Goal: Find contact information: Find contact information

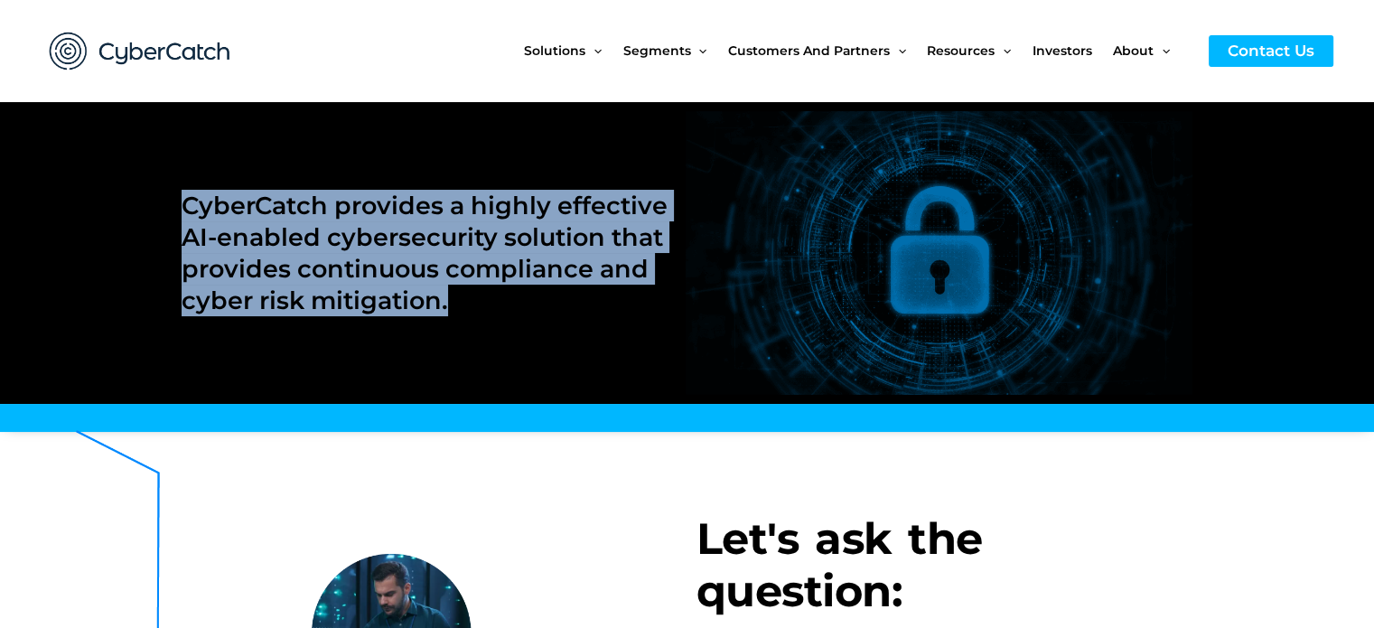
drag, startPoint x: 466, startPoint y: 303, endPoint x: 171, endPoint y: 216, distance: 307.9
click at [171, 216] on section "CyberCatch provides a highly effective AI-enabled cybersecurity solution that p…" at bounding box center [687, 253] width 1374 height 303
copy h2 "CyberCatch provides a highly effective AI-enabled cybersecurity solution that p…"
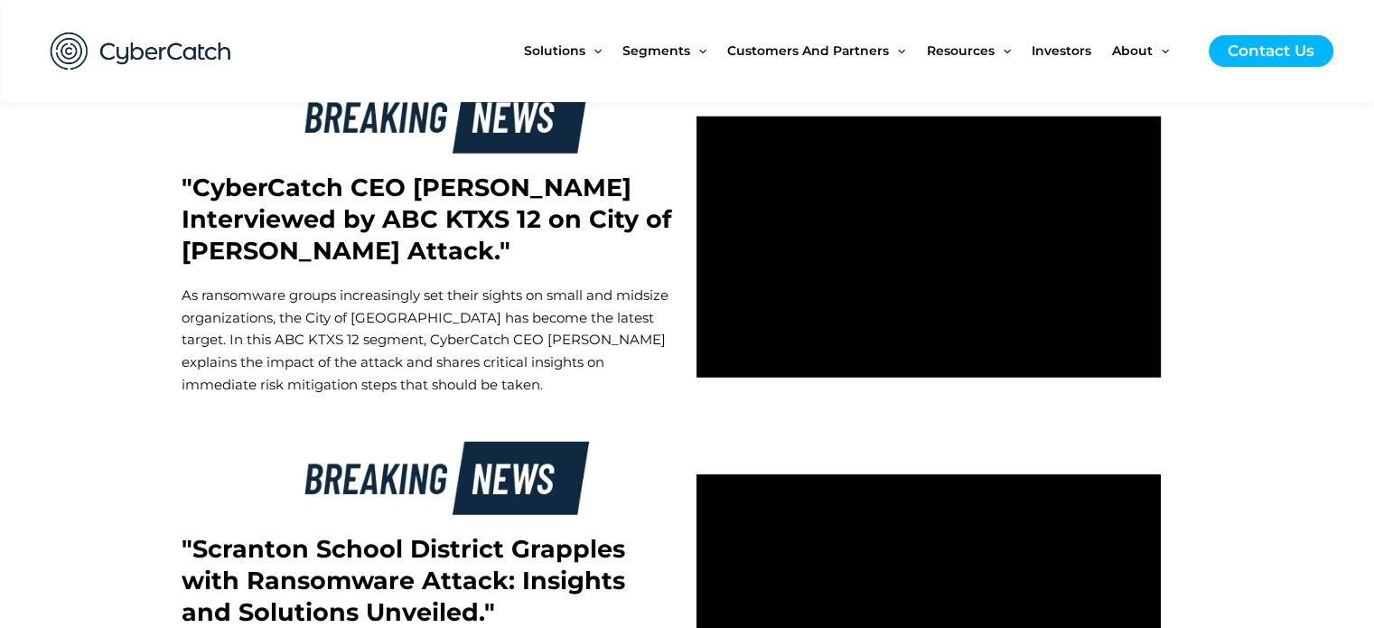
scroll to position [4684, 0]
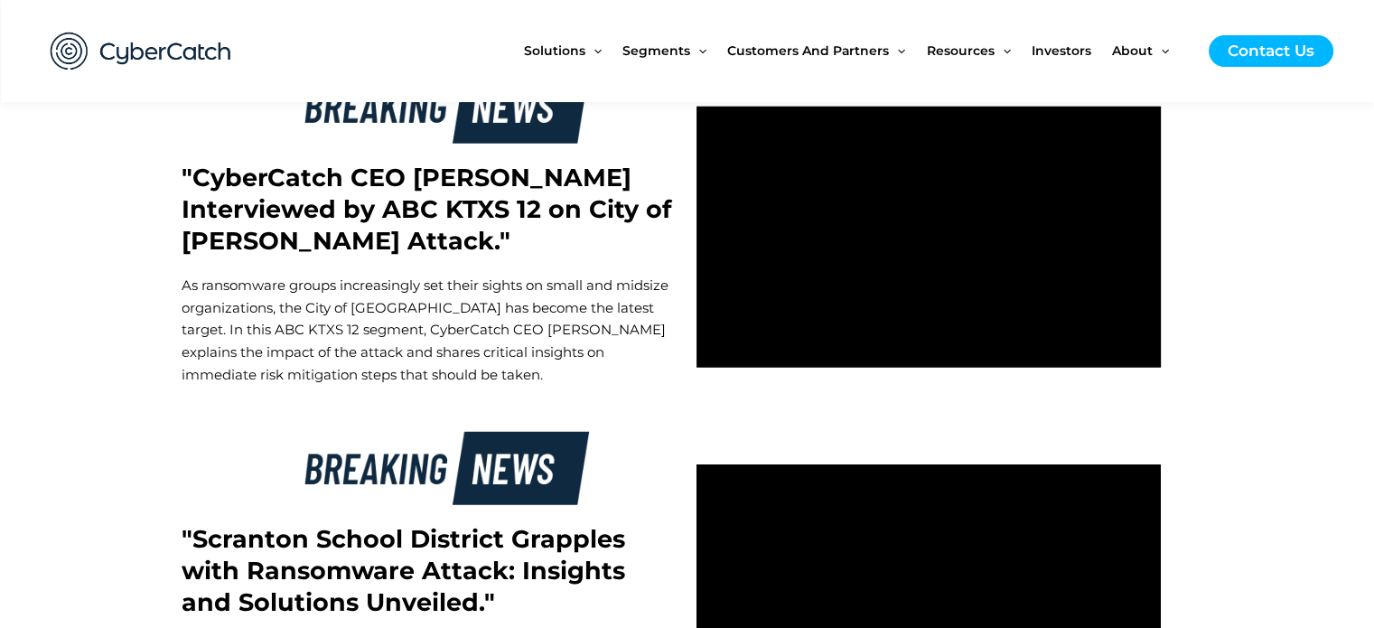
drag, startPoint x: 1359, startPoint y: 396, endPoint x: 1387, endPoint y: 409, distance: 31.1
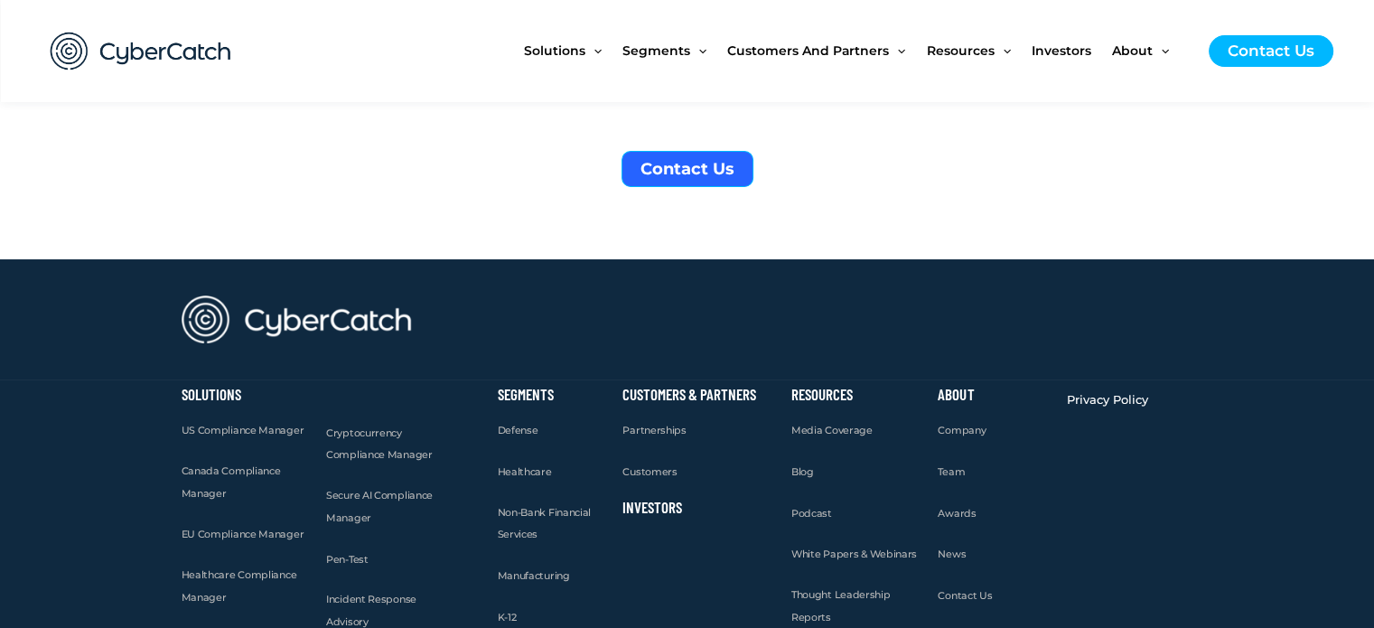
scroll to position [6852, 0]
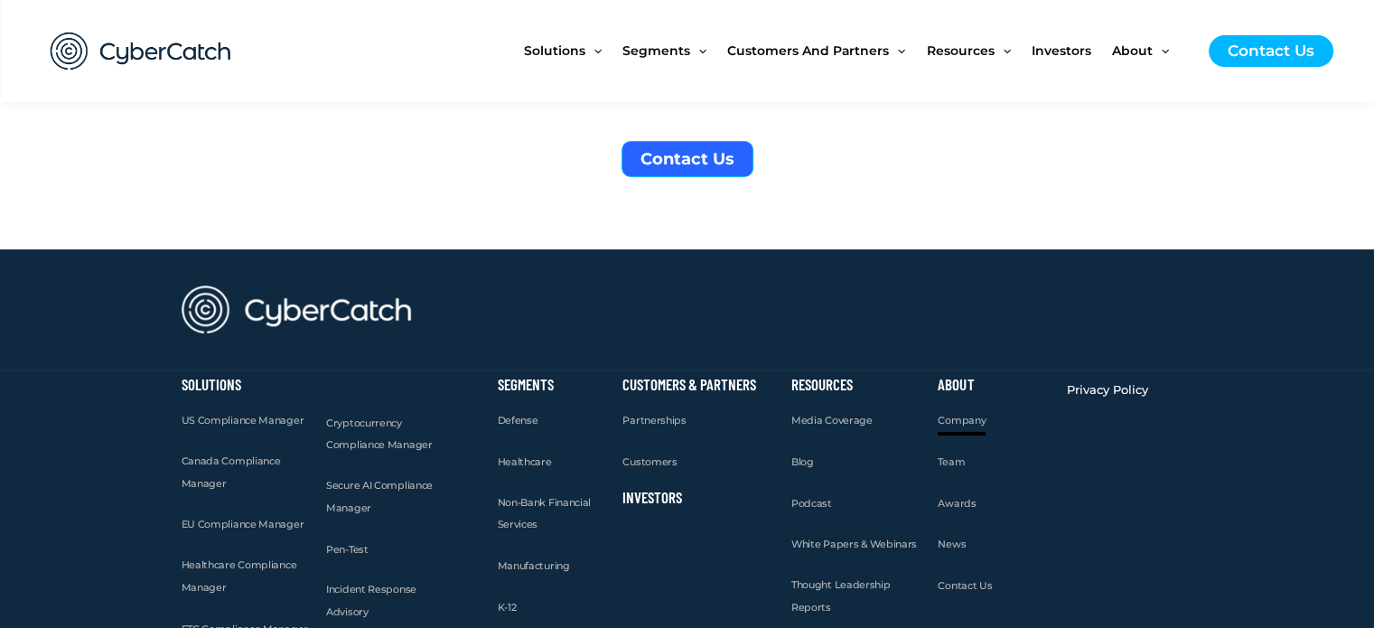
click at [956, 414] on span "Company" at bounding box center [962, 420] width 48 height 13
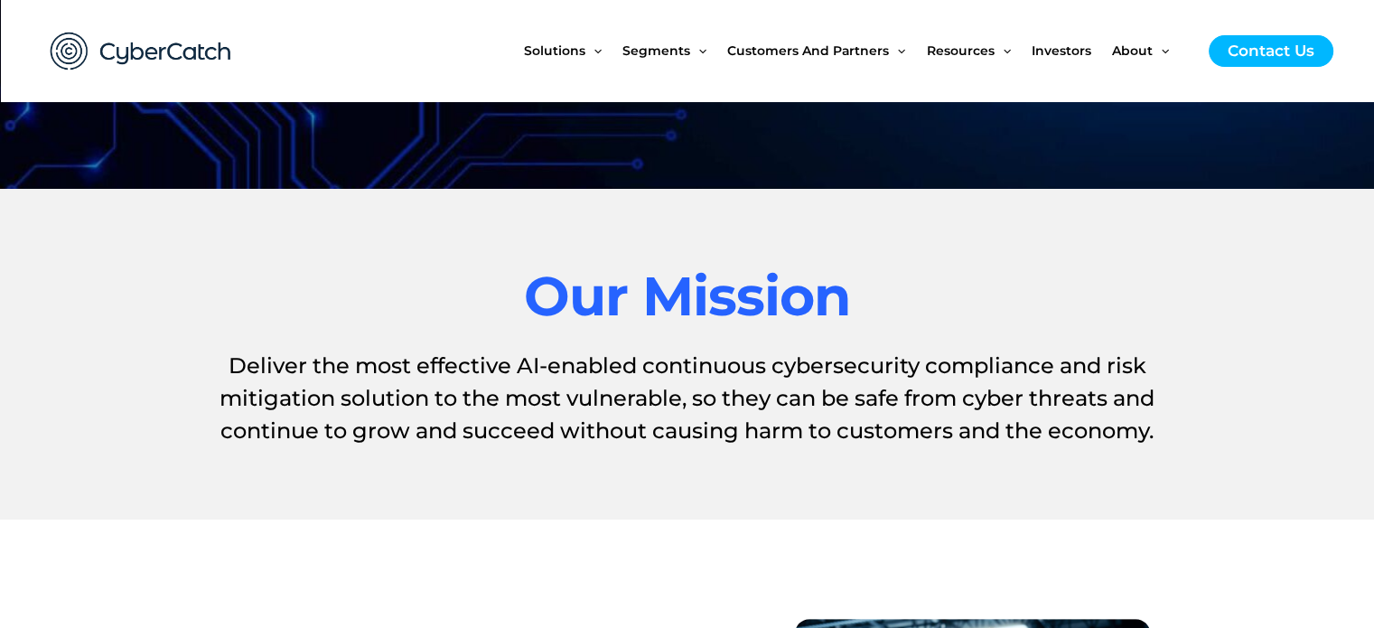
scroll to position [369, 0]
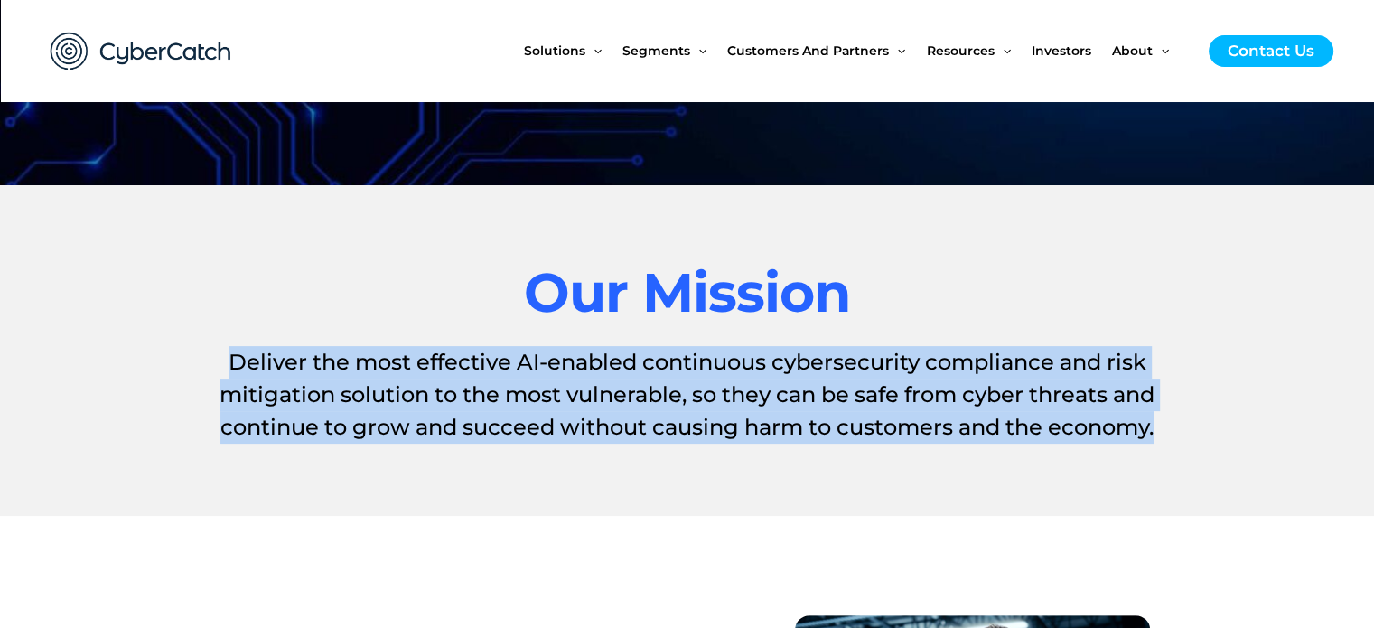
drag, startPoint x: 220, startPoint y: 356, endPoint x: 1187, endPoint y: 432, distance: 970.6
click at [1187, 432] on h1 "Deliver the most effective AI-enabled continuous cybersecurity compliance and r…" at bounding box center [688, 395] width 1012 height 98
copy h1 "Deliver the most effective AI-enabled continuous cybersecurity compliance and r…"
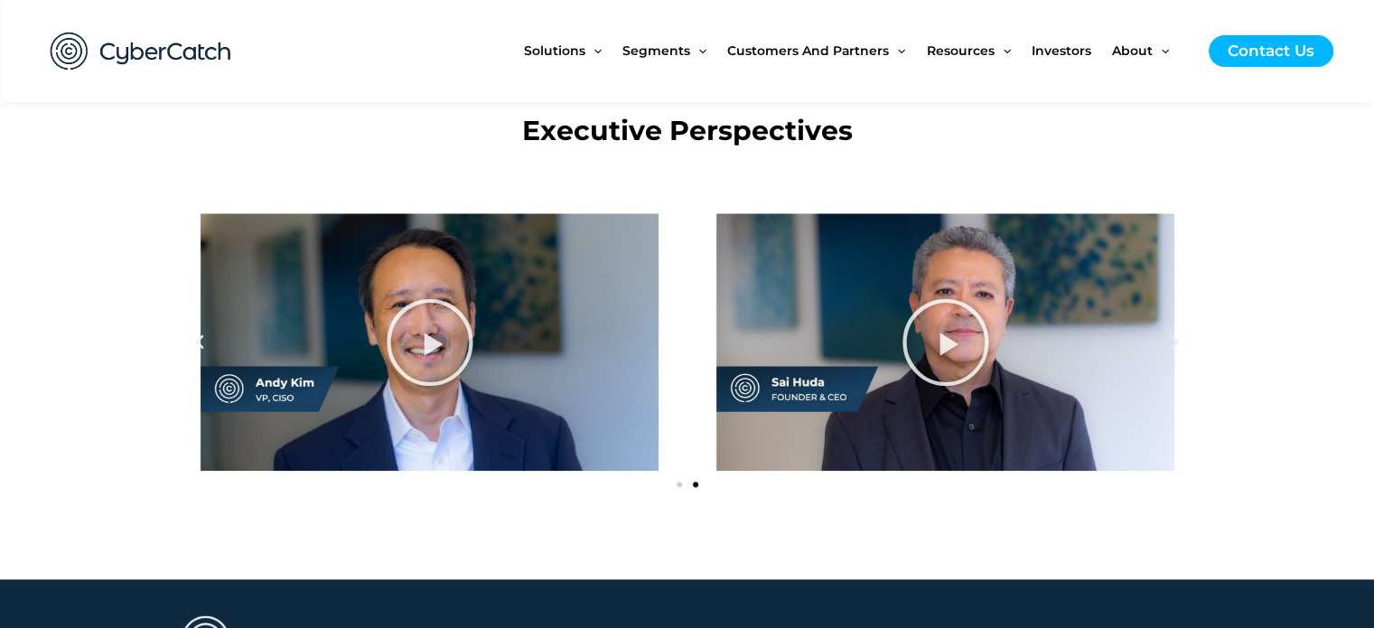
scroll to position [2061, 0]
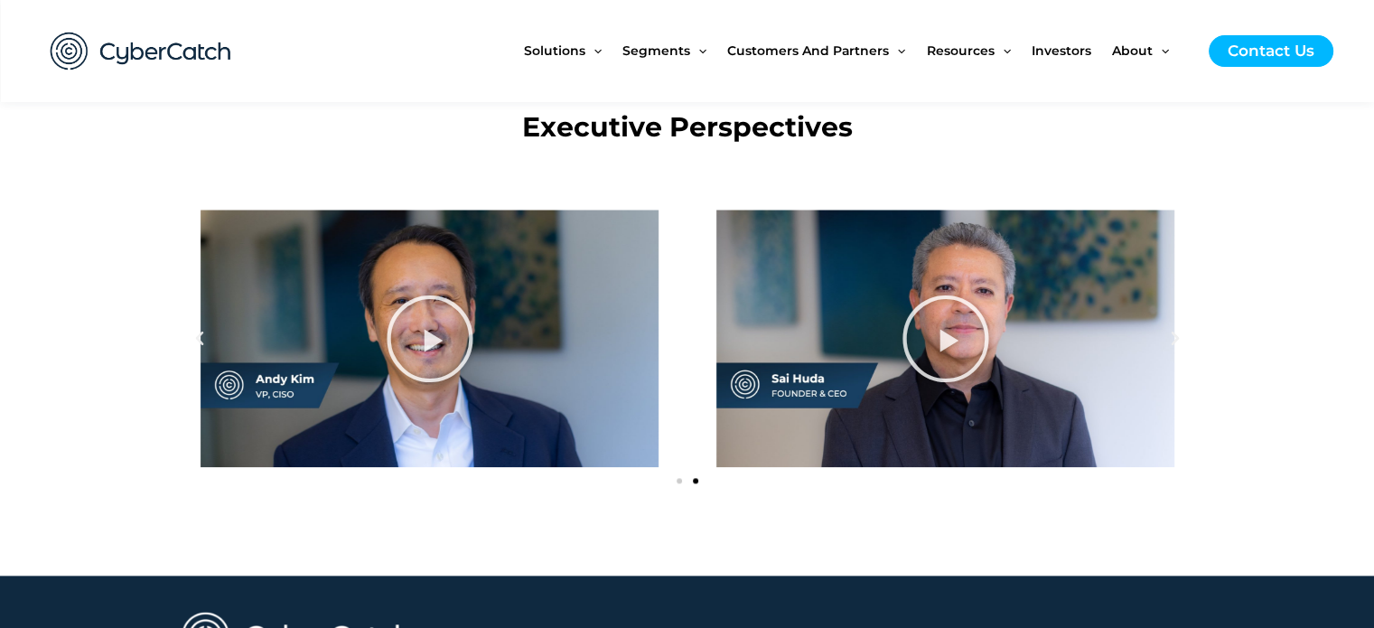
click at [977, 333] on icon at bounding box center [945, 339] width 90 height 90
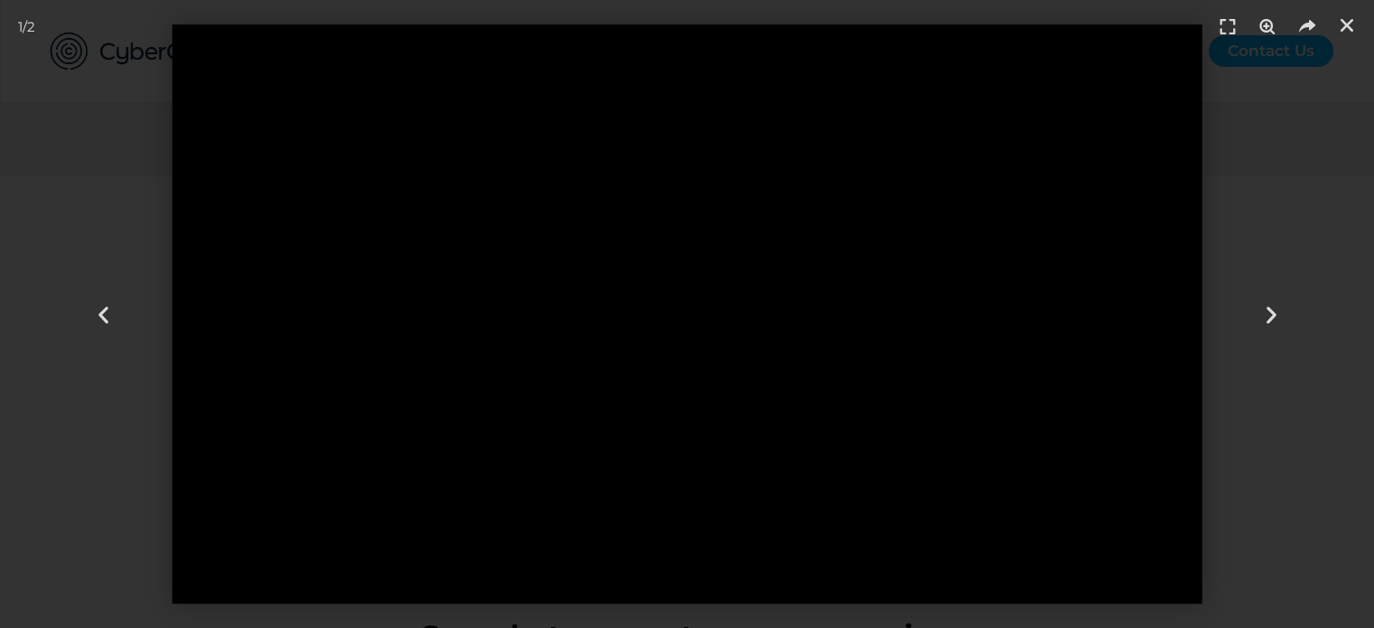
scroll to position [0, 0]
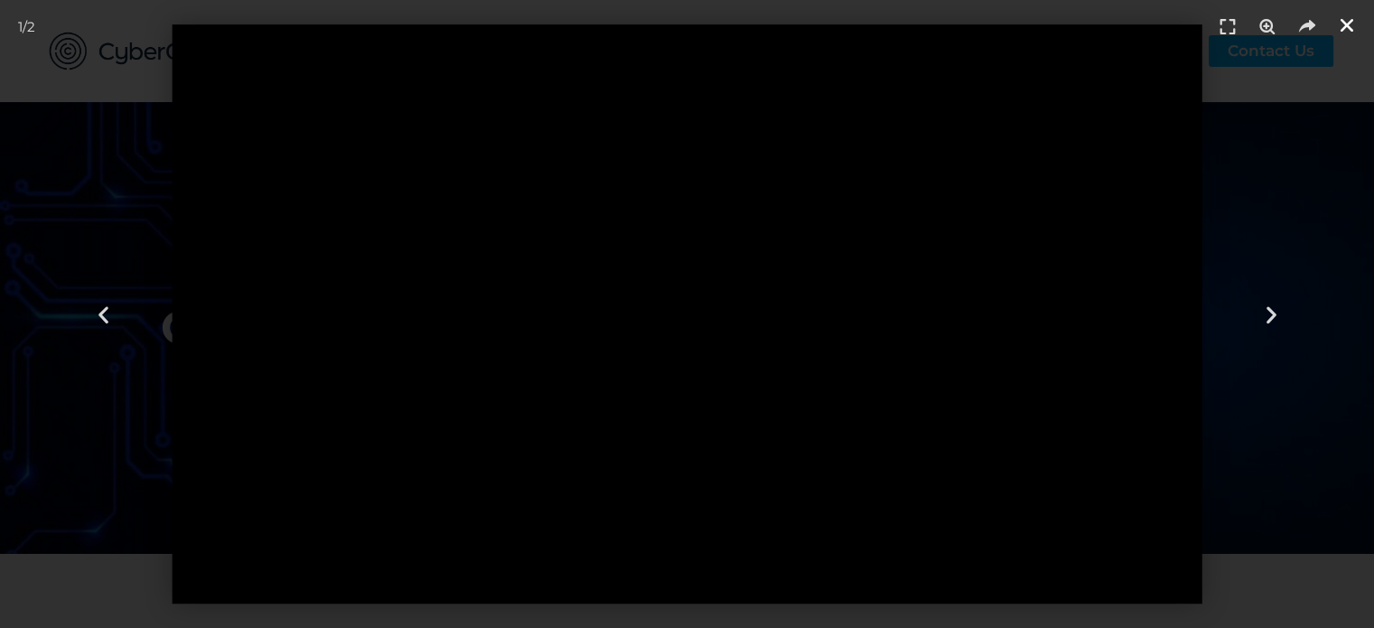
click at [1344, 14] on div "Close (Esc)" at bounding box center [1347, 25] width 27 height 27
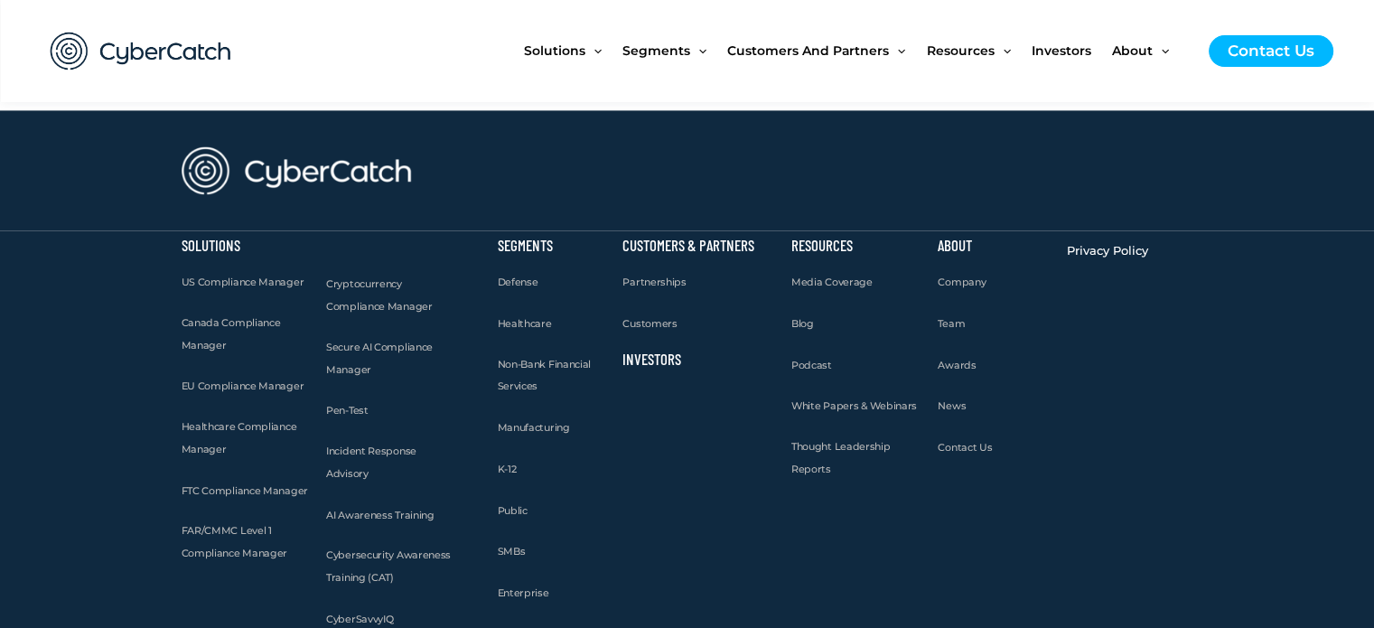
scroll to position [2628, 0]
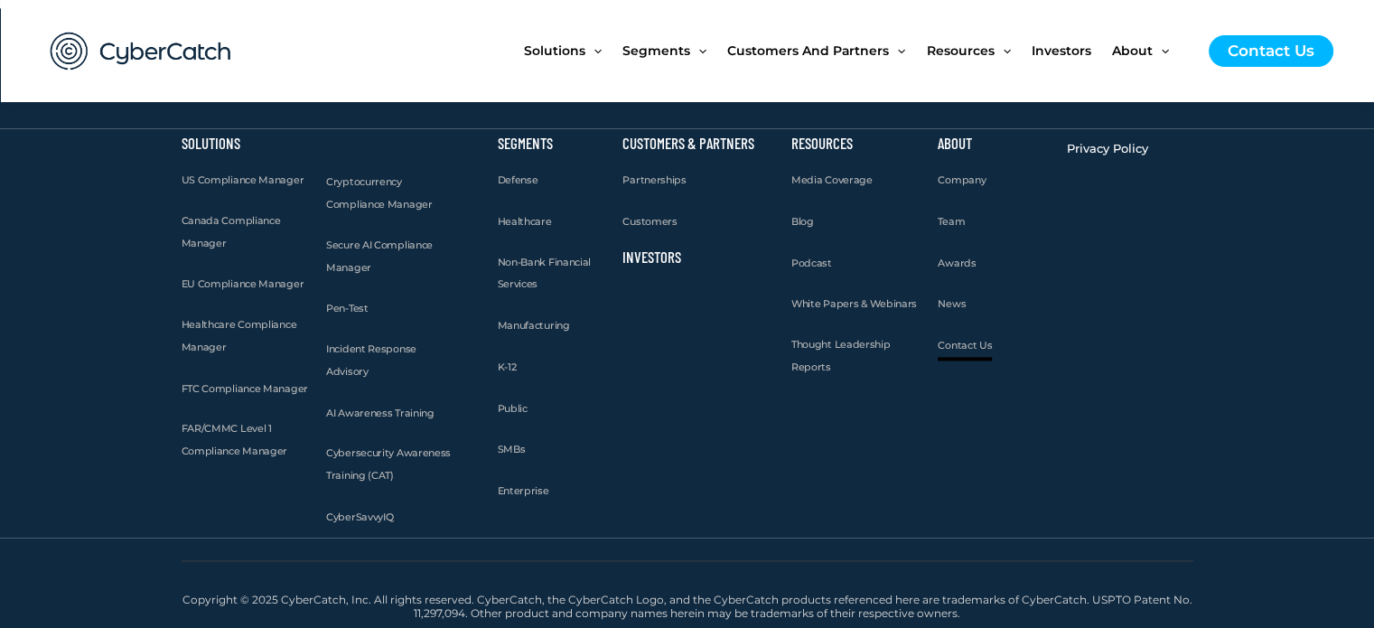
click at [965, 342] on span "Contact Us" at bounding box center [965, 345] width 54 height 13
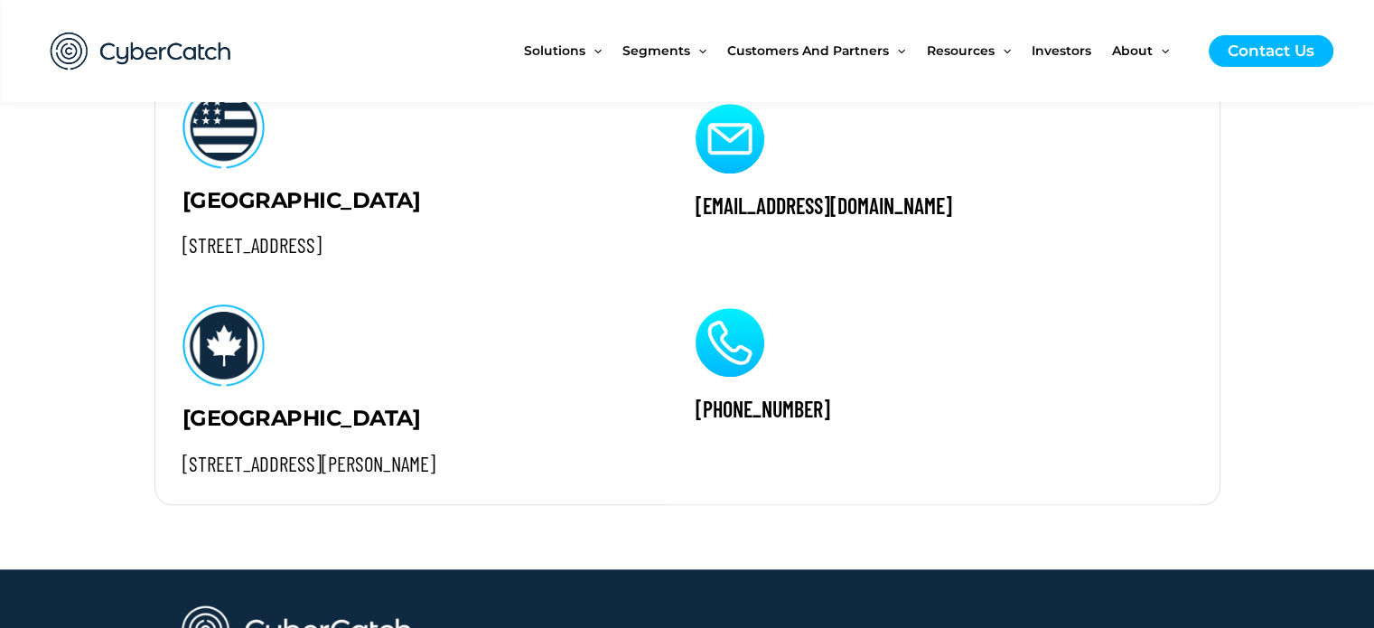
scroll to position [1907, 0]
